Goal: Task Accomplishment & Management: Use online tool/utility

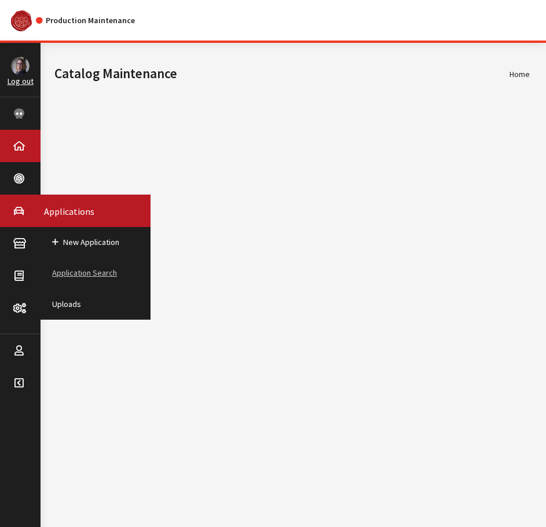
click at [69, 268] on link "Application Search" at bounding box center [96, 273] width 110 height 31
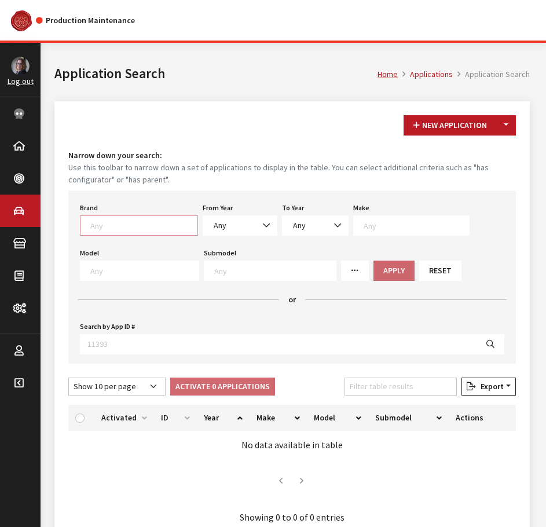
click at [114, 224] on textarea "Search" at bounding box center [143, 225] width 107 height 10
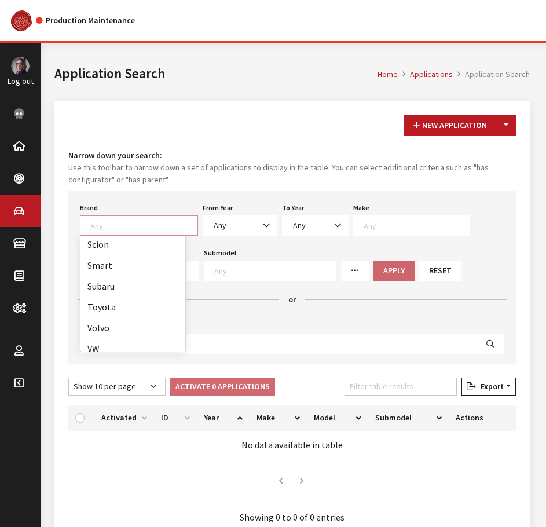
scroll to position [551, 0]
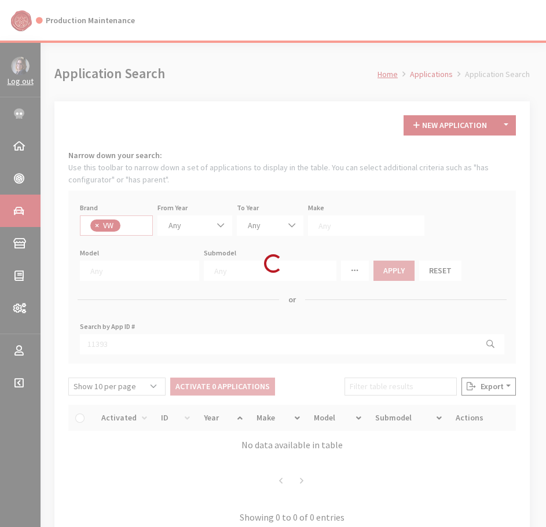
select select "11"
select select
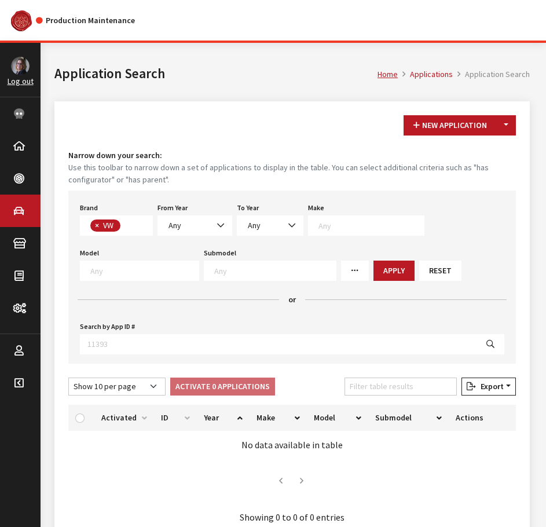
scroll to position [319, 0]
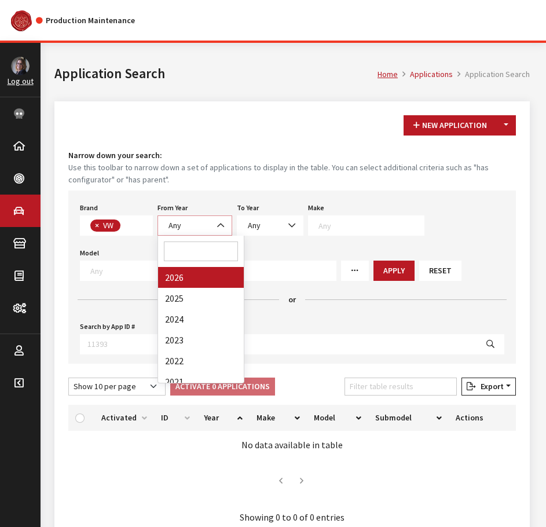
click at [181, 224] on span "Any" at bounding box center [175, 225] width 13 height 10
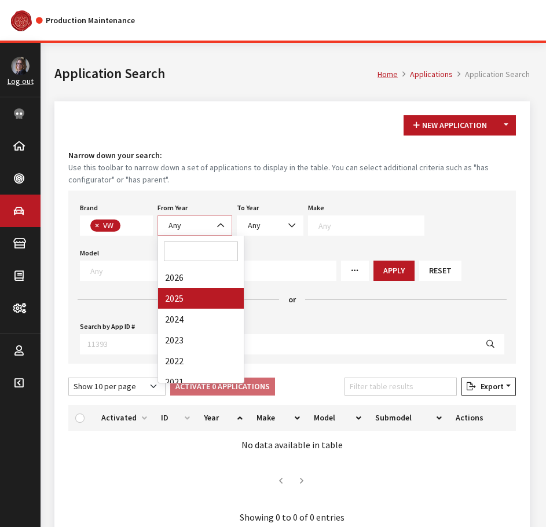
select select "2025"
select select
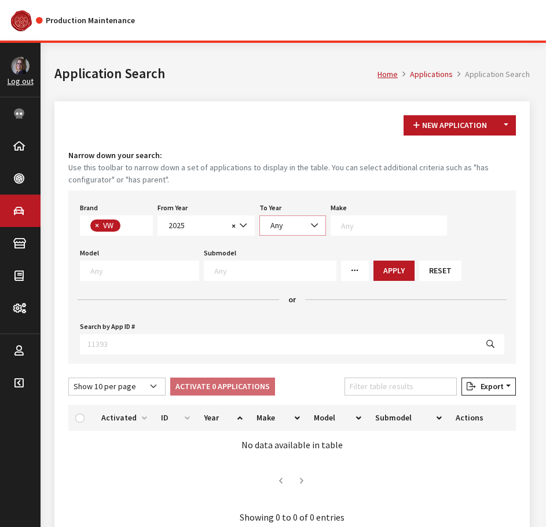
click at [276, 227] on span "Any" at bounding box center [276, 225] width 13 height 10
select select "2025"
select select
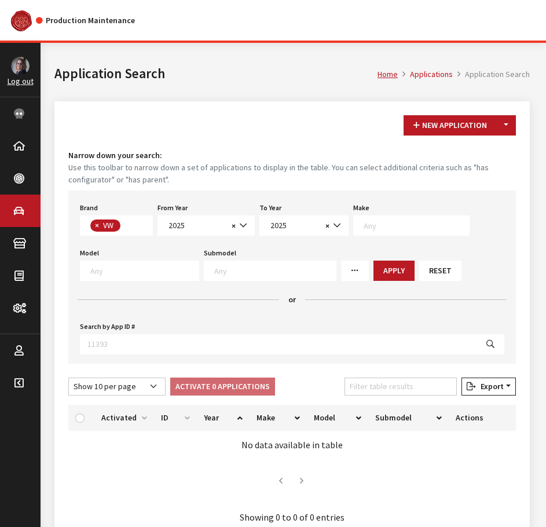
scroll to position [1, 0]
click at [385, 218] on span at bounding box center [411, 225] width 116 height 20
select select "25"
select select
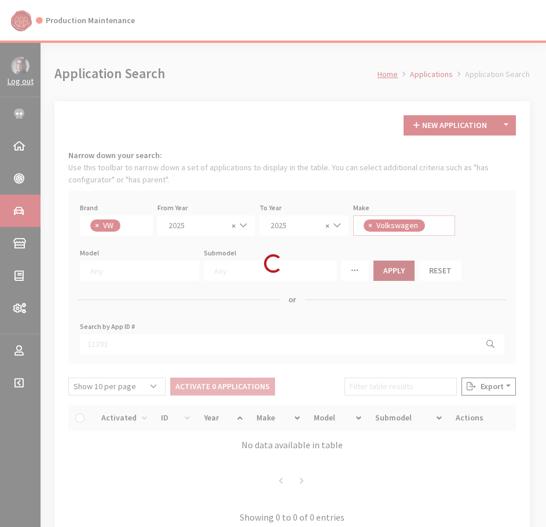
scroll to position [0, 0]
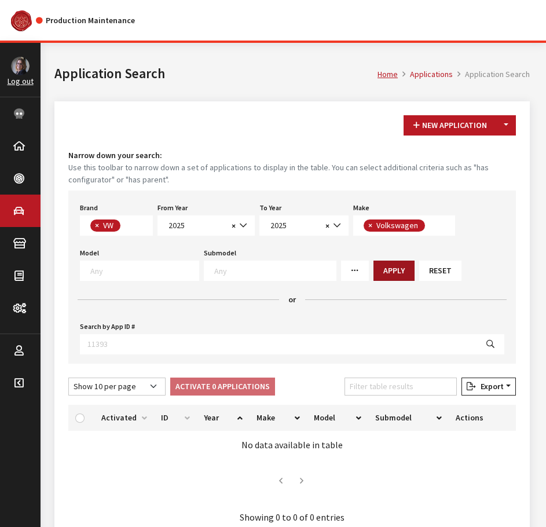
click at [375, 277] on button "Apply" at bounding box center [394, 271] width 41 height 20
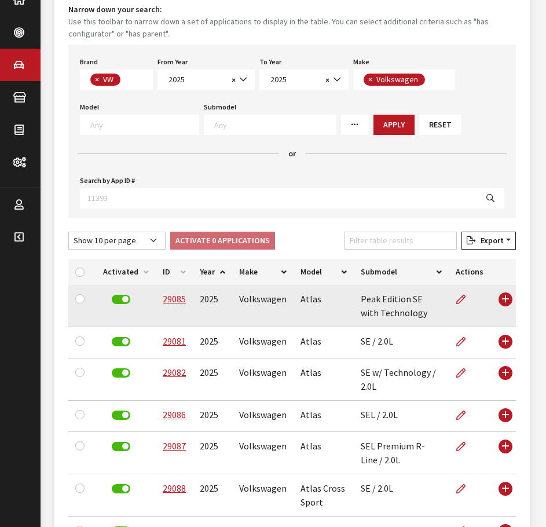
scroll to position [174, 0]
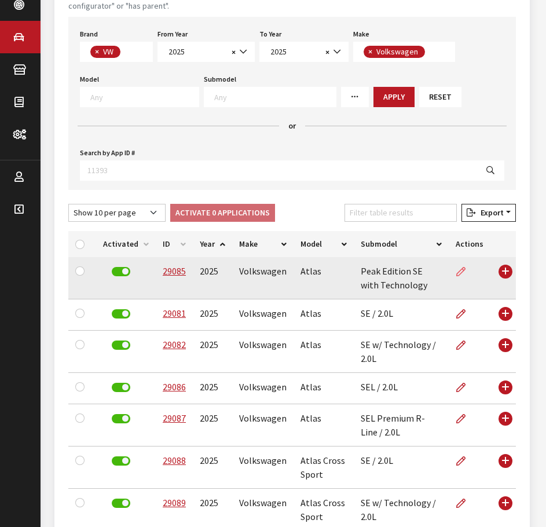
click at [464, 276] on icon at bounding box center [460, 272] width 9 height 9
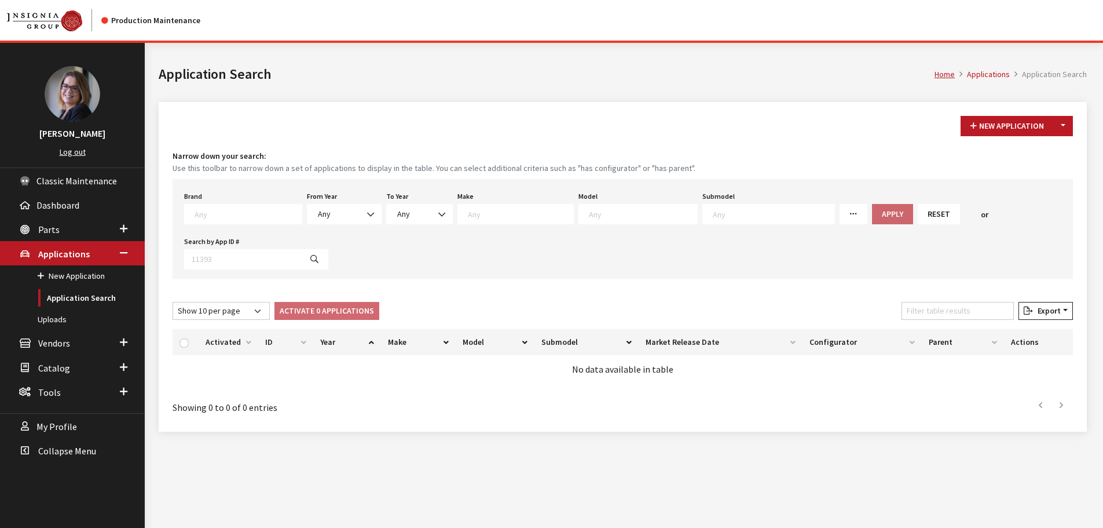
select select "11"
select select "2025"
select select "25"
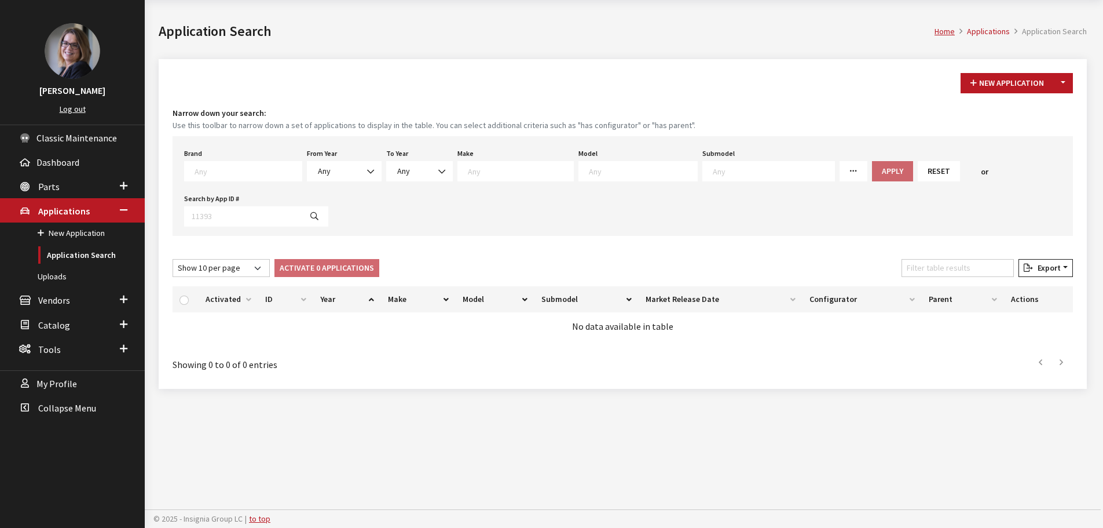
click at [325, 159] on div "From Year Any 2026 2025 2024 2023 2022 2021 2020 2019 2018 2017 2016 2015 2014 …" at bounding box center [344, 163] width 79 height 36
click at [248, 166] on textarea "Search" at bounding box center [248, 171] width 107 height 10
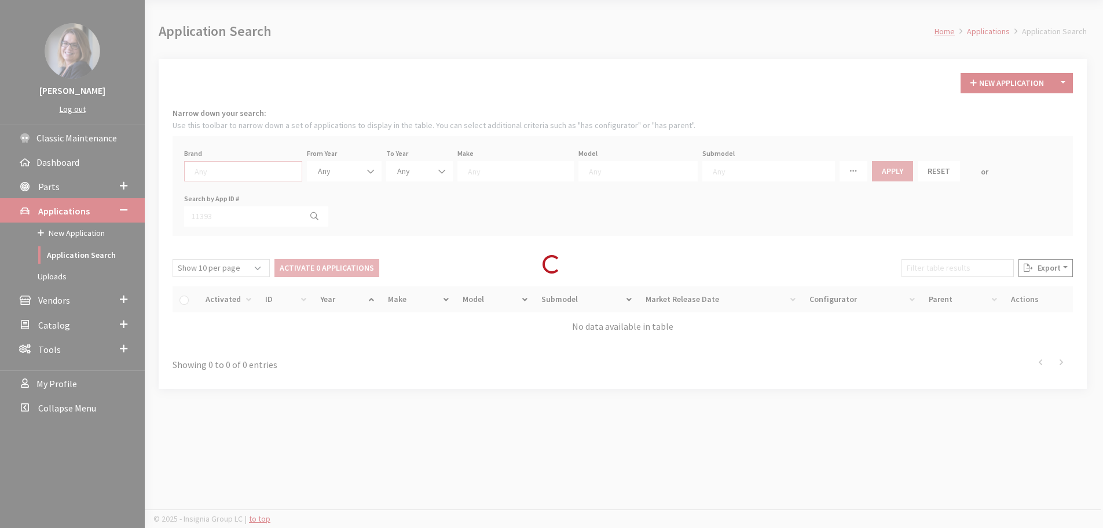
select select
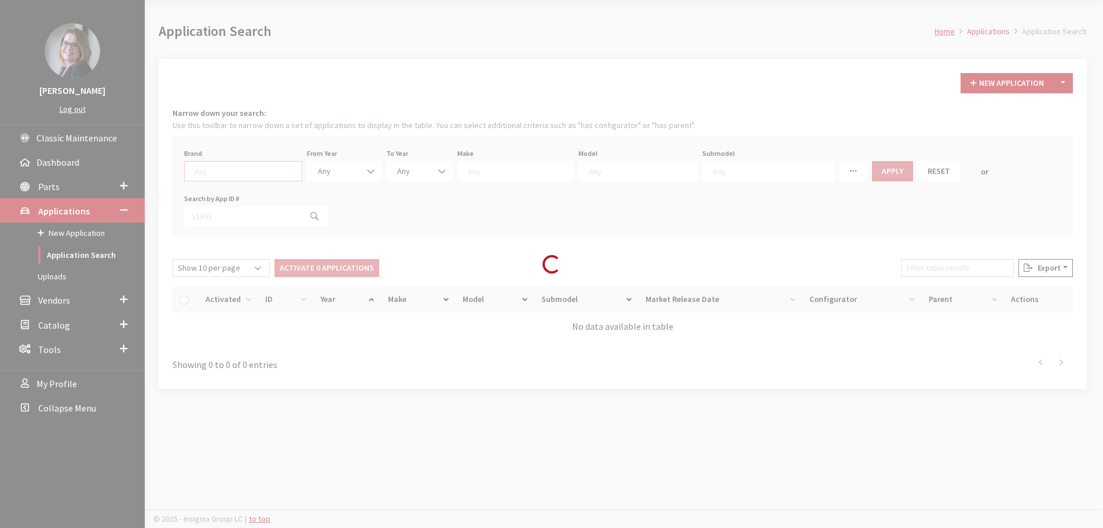
select select
click at [336, 166] on div "Loading..." at bounding box center [551, 264] width 1103 height 528
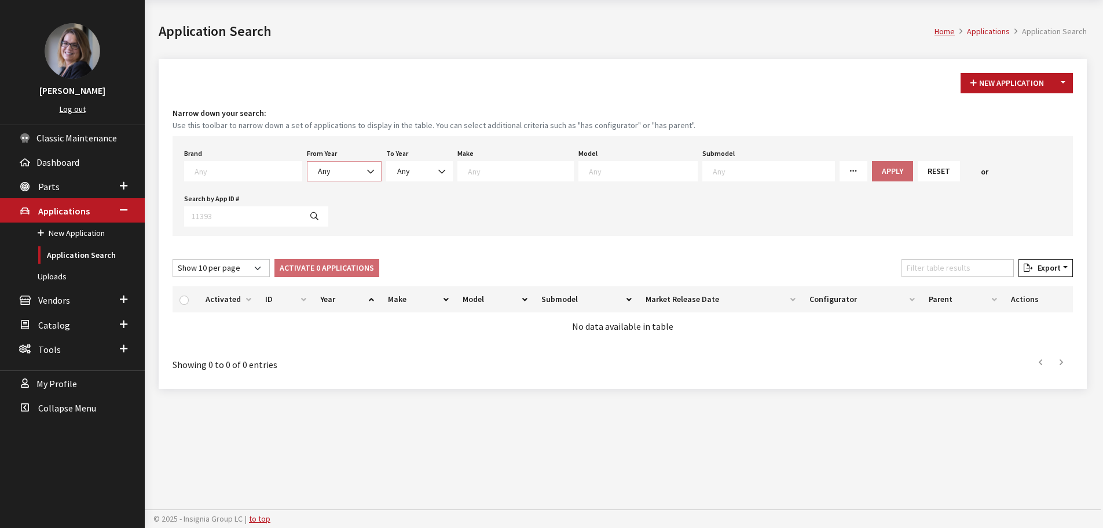
click at [361, 173] on span at bounding box center [371, 172] width 20 height 20
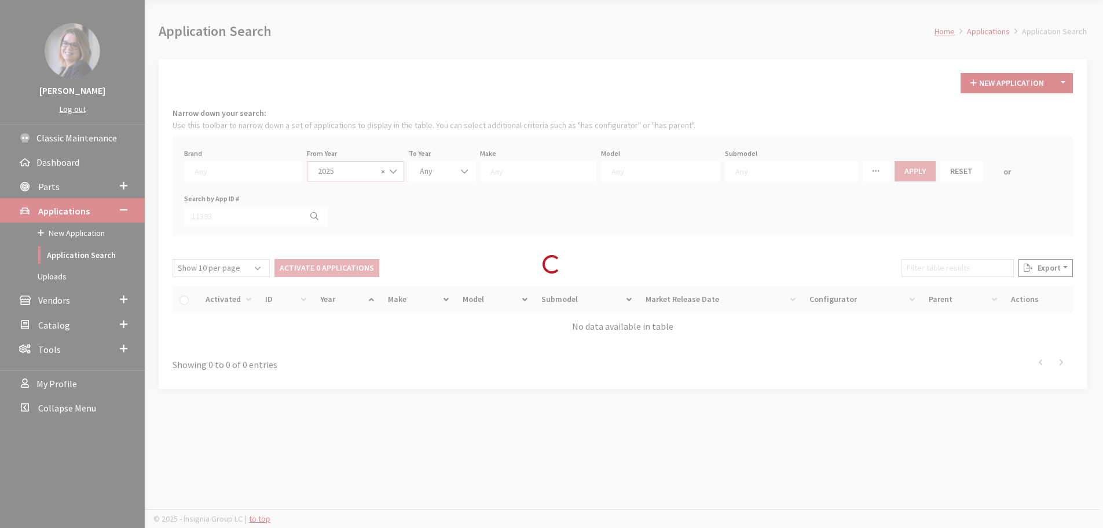
select select "2025"
select select
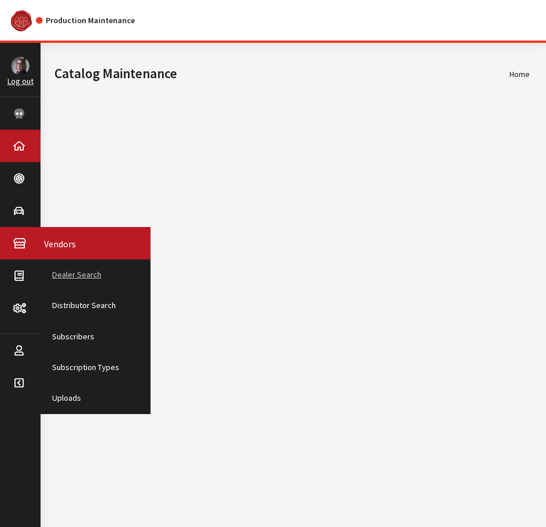
click at [72, 276] on link "Dealer Search" at bounding box center [96, 274] width 110 height 31
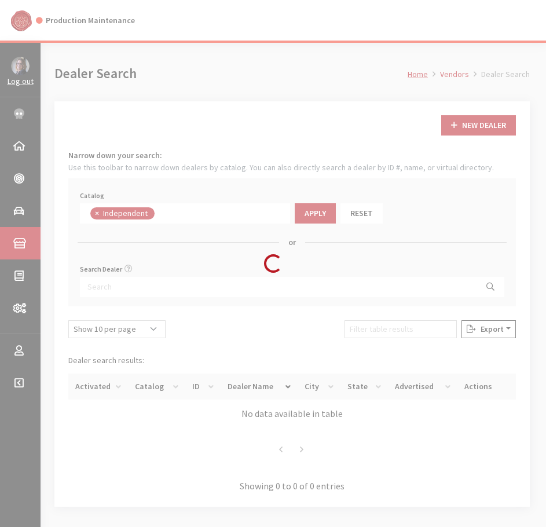
scroll to position [85, 0]
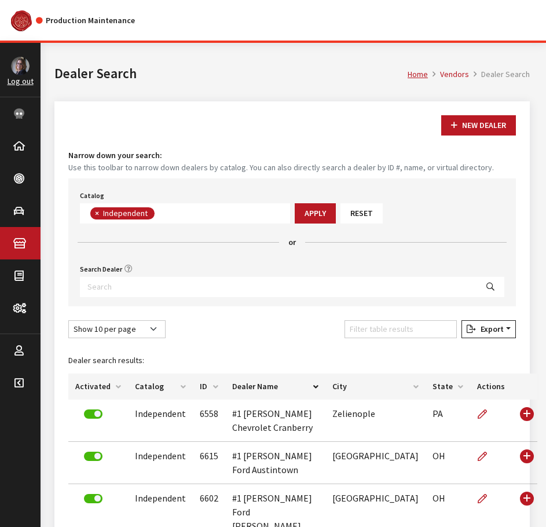
click at [96, 213] on span "×" at bounding box center [97, 213] width 4 height 10
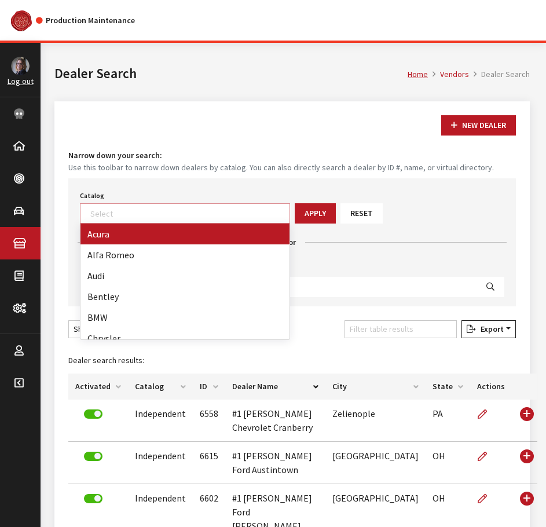
select select
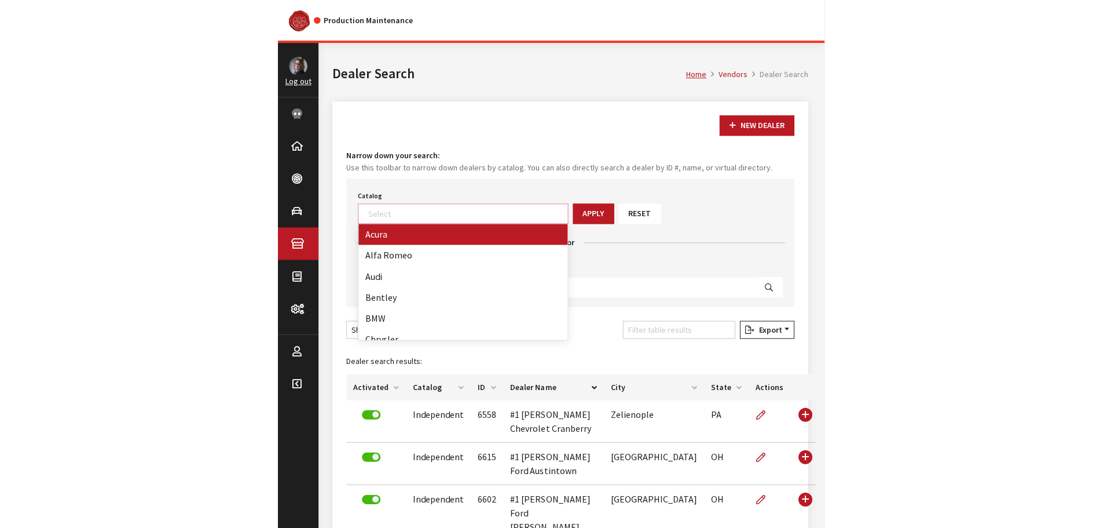
scroll to position [121, 0]
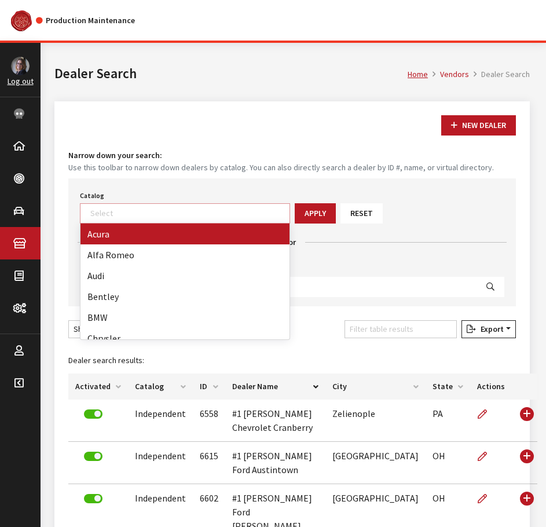
click at [344, 244] on h4 "or" at bounding box center [292, 242] width 429 height 12
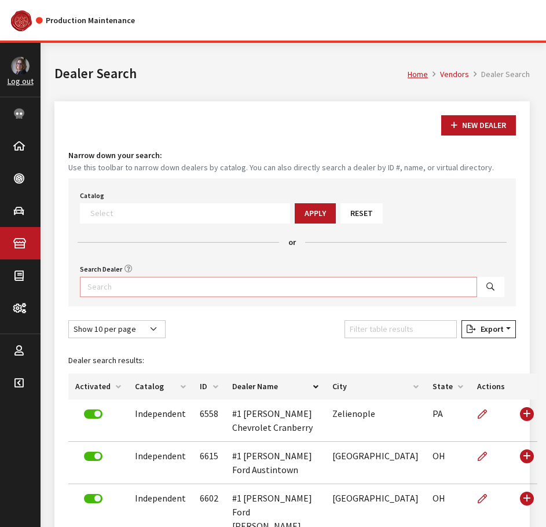
click at [164, 292] on input "Search Dealer" at bounding box center [278, 287] width 397 height 20
type input "t"
type input "a2"
select select
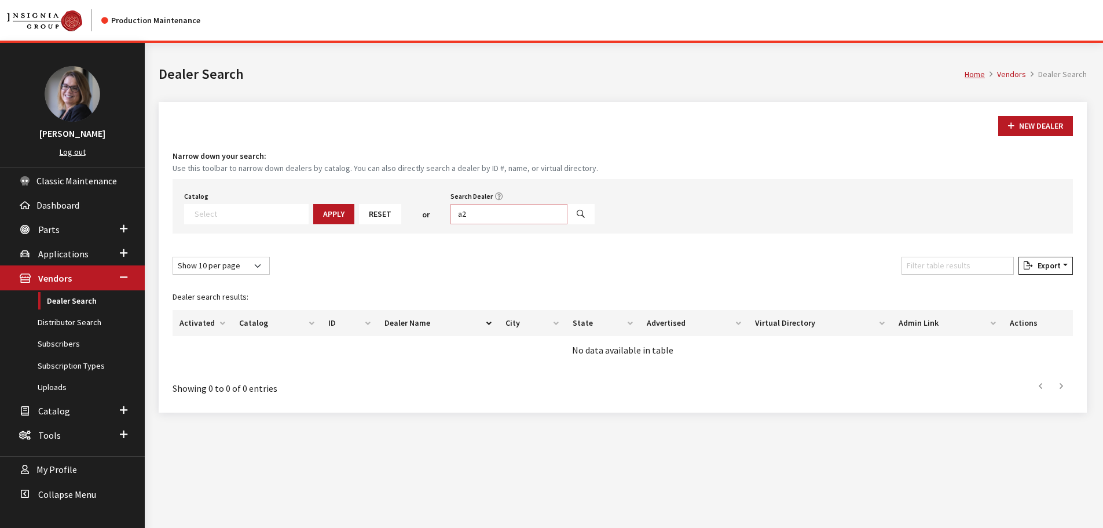
click at [484, 205] on input "a2" at bounding box center [509, 214] width 117 height 20
type input "a2*"
select select
drag, startPoint x: 475, startPoint y: 219, endPoint x: 419, endPoint y: 215, distance: 55.7
click at [419, 215] on div "Catalog Acura Alfa Romeo Audi Bentley BMW Chrysler DoubleTake Ford GM Honda Hyu…" at bounding box center [623, 206] width 900 height 54
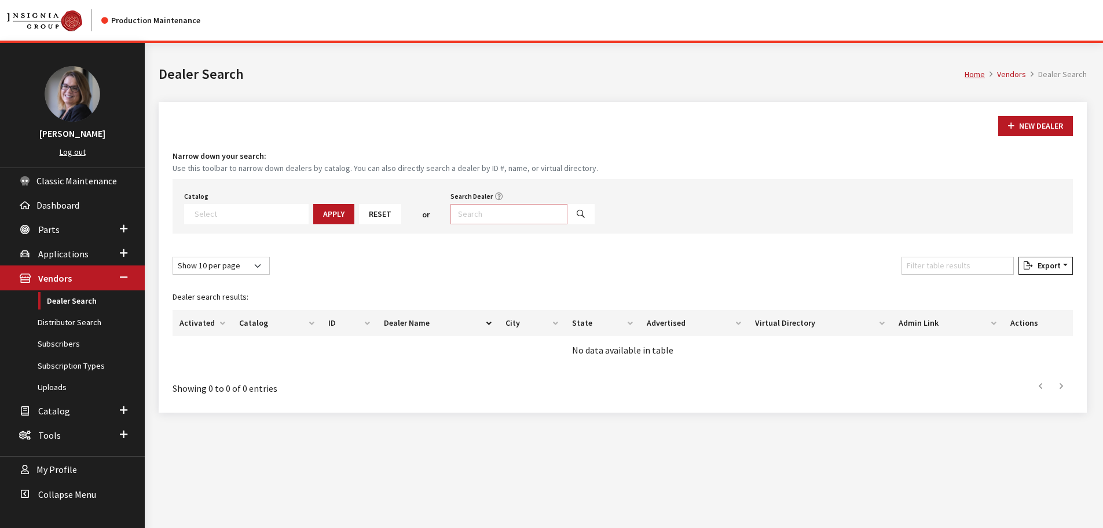
type input "a"
type input "sync*"
select select
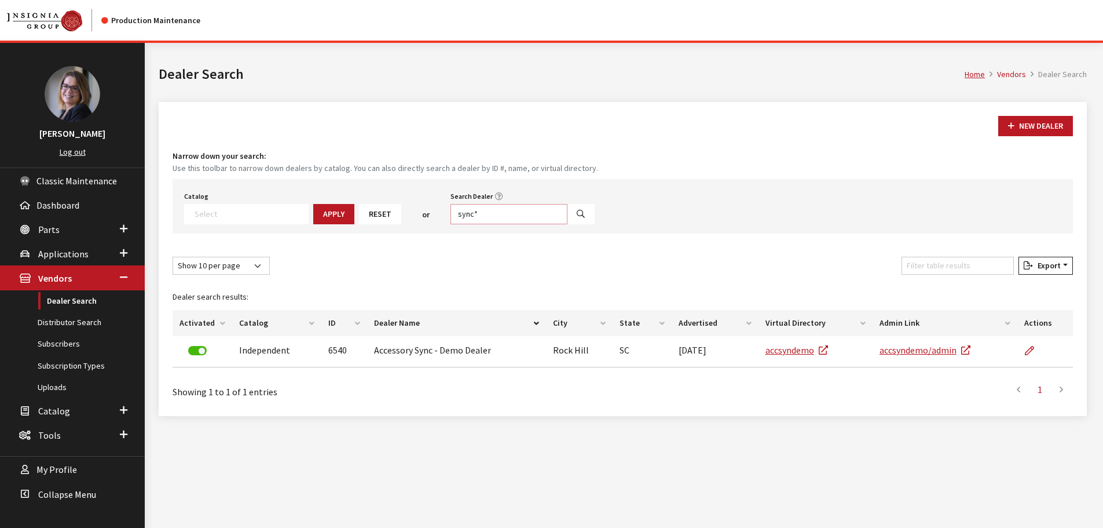
drag, startPoint x: 495, startPoint y: 215, endPoint x: 400, endPoint y: 209, distance: 95.1
click at [400, 209] on div "Catalog Acura Alfa Romeo Audi Bentley BMW Chrysler DoubleTake Ford GM Honda Hyu…" at bounding box center [623, 206] width 900 height 54
click at [78, 343] on link "Subscribers" at bounding box center [72, 343] width 145 height 21
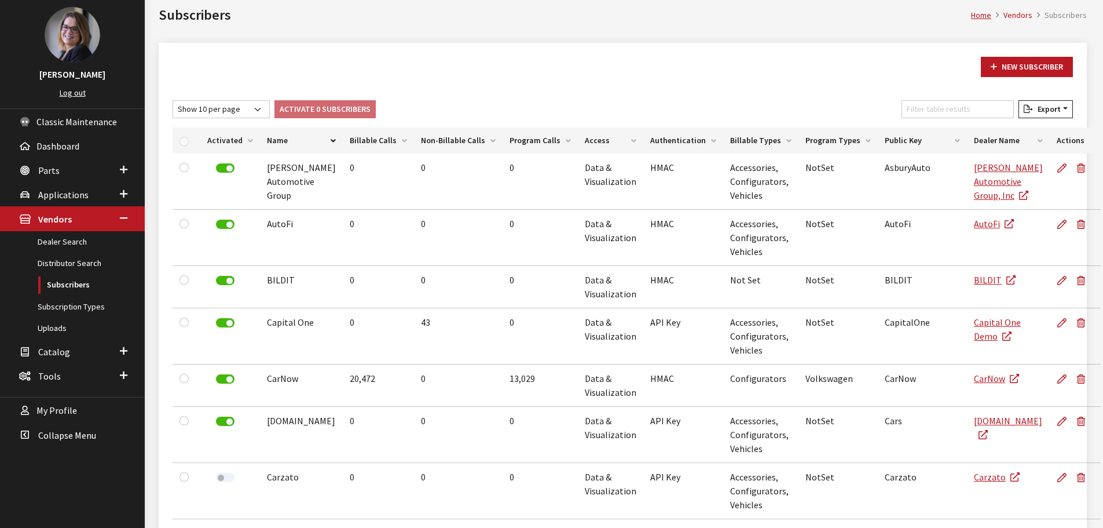
scroll to position [58, 0]
click at [248, 104] on select "Show 10 per page Show 25 per page Show 50 per page Show 100 per page Show 1000 …" at bounding box center [221, 110] width 97 height 18
select select "1000"
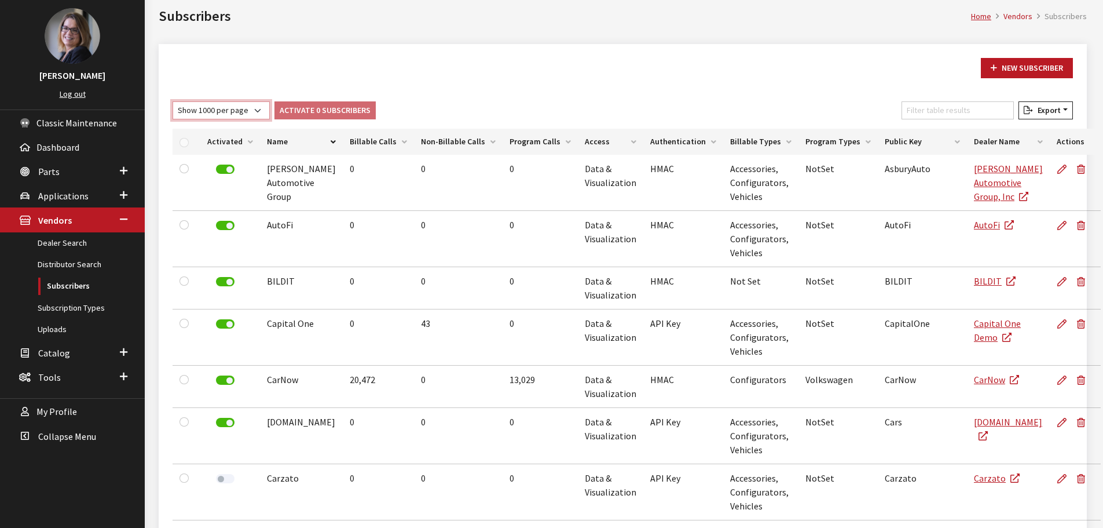
click at [173, 101] on select "Show 10 per page Show 25 per page Show 50 per page Show 100 per page Show 1000 …" at bounding box center [221, 110] width 97 height 18
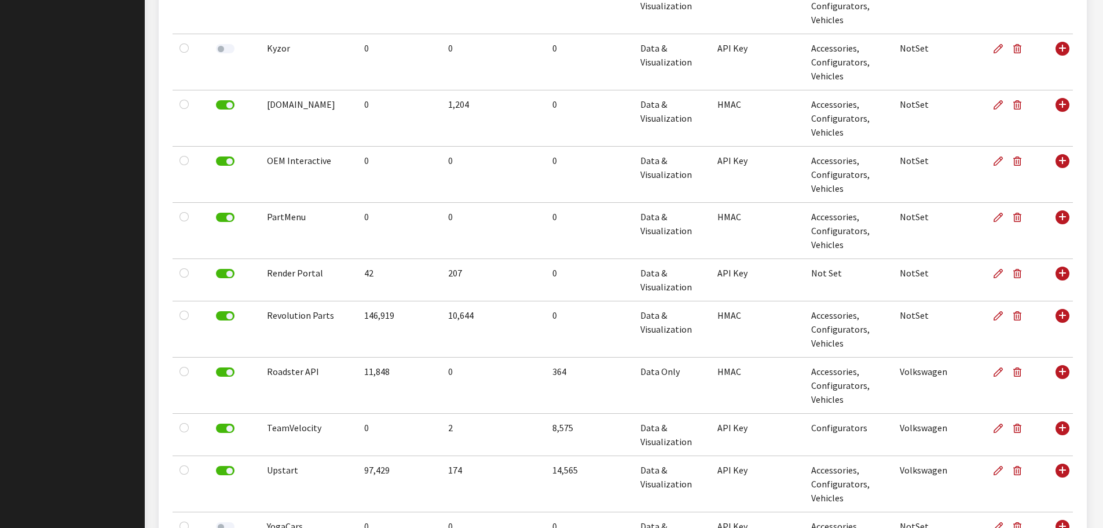
scroll to position [1056, 0]
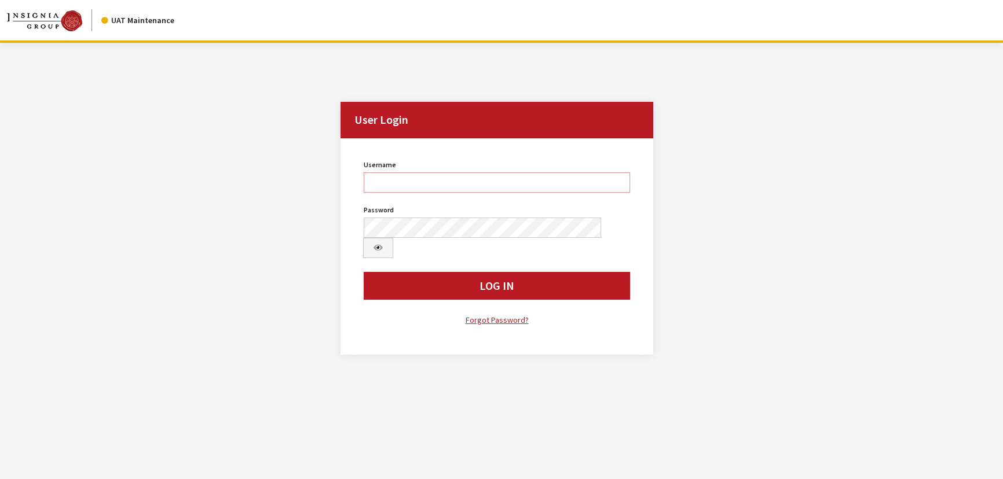
type input "Kcallahan"
click at [479, 280] on div "Username [PERSON_NAME] Username is required. Password Password is required. Log…" at bounding box center [497, 242] width 280 height 170
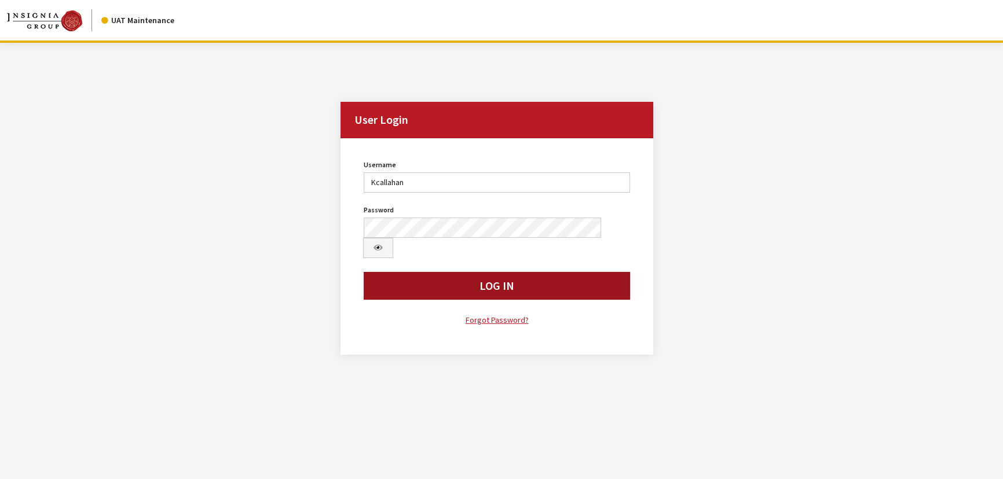
click at [481, 276] on button "Log In" at bounding box center [497, 286] width 266 height 28
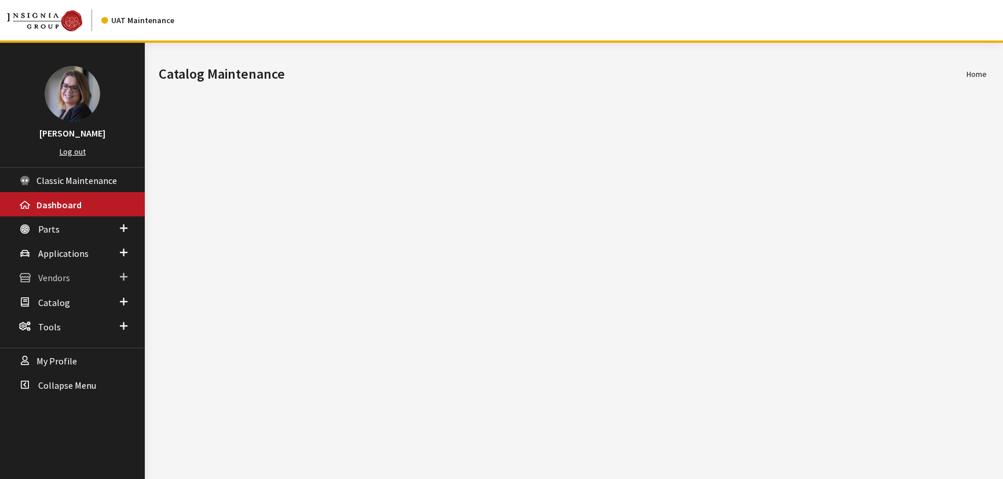
click at [127, 276] on span at bounding box center [124, 277] width 8 height 15
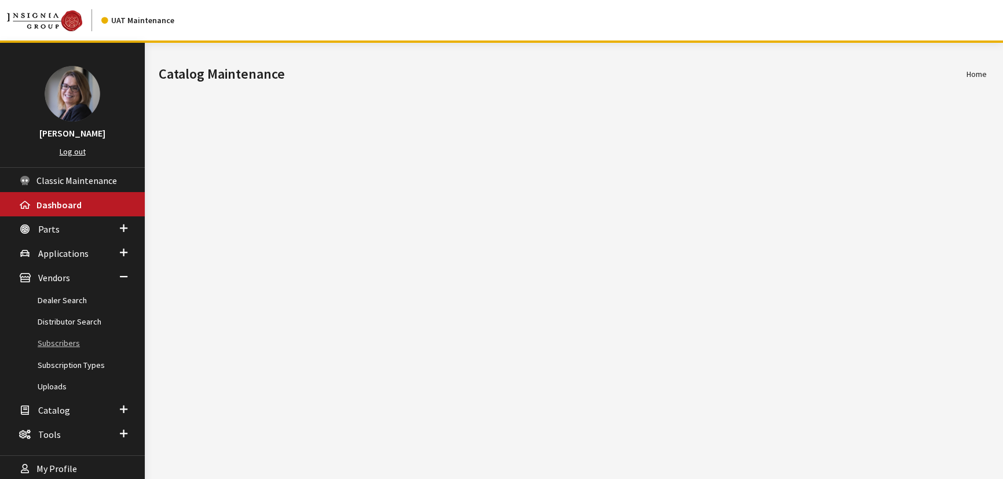
click at [71, 338] on link "Subscribers" at bounding box center [72, 343] width 145 height 21
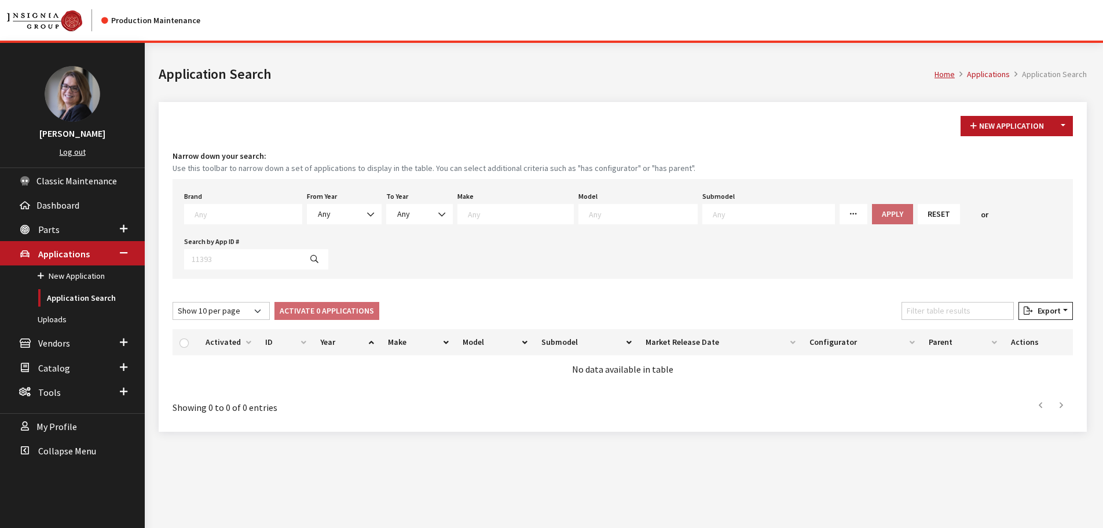
select select "2025"
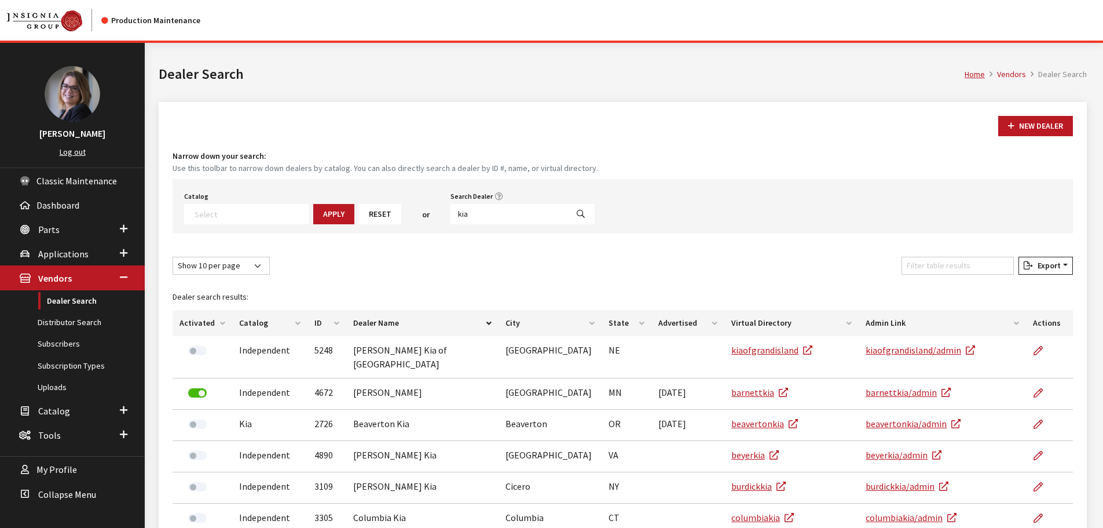
select select
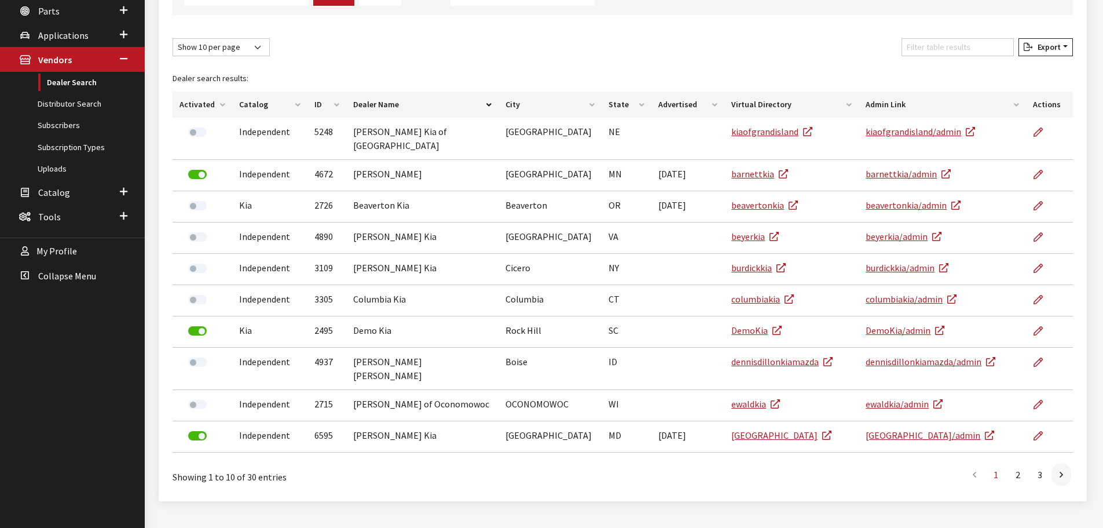
scroll to position [121, 0]
